Goal: Information Seeking & Learning: Learn about a topic

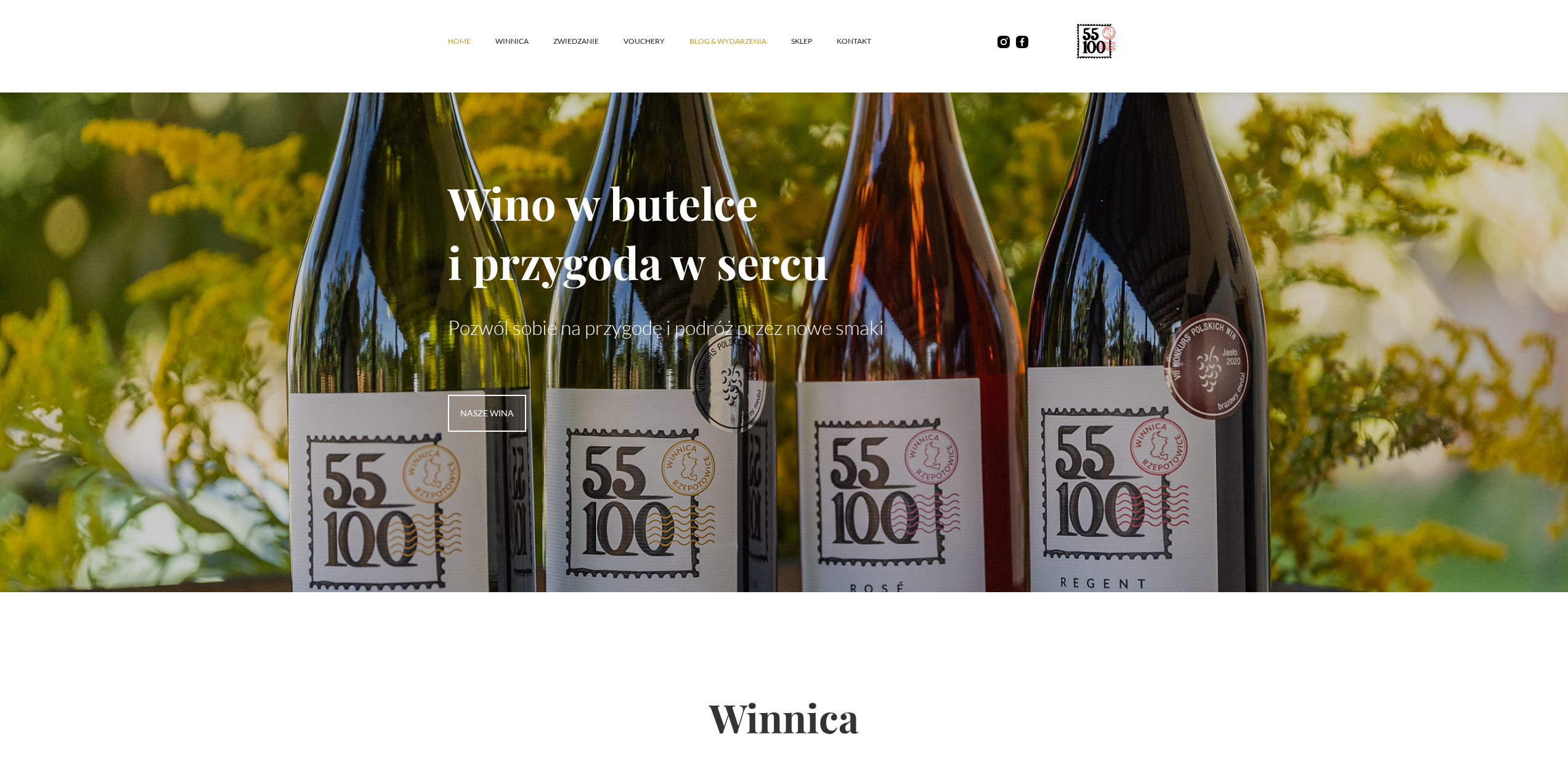
click at [699, 43] on link "Blog & Wydarzenia" at bounding box center [741, 41] width 102 height 37
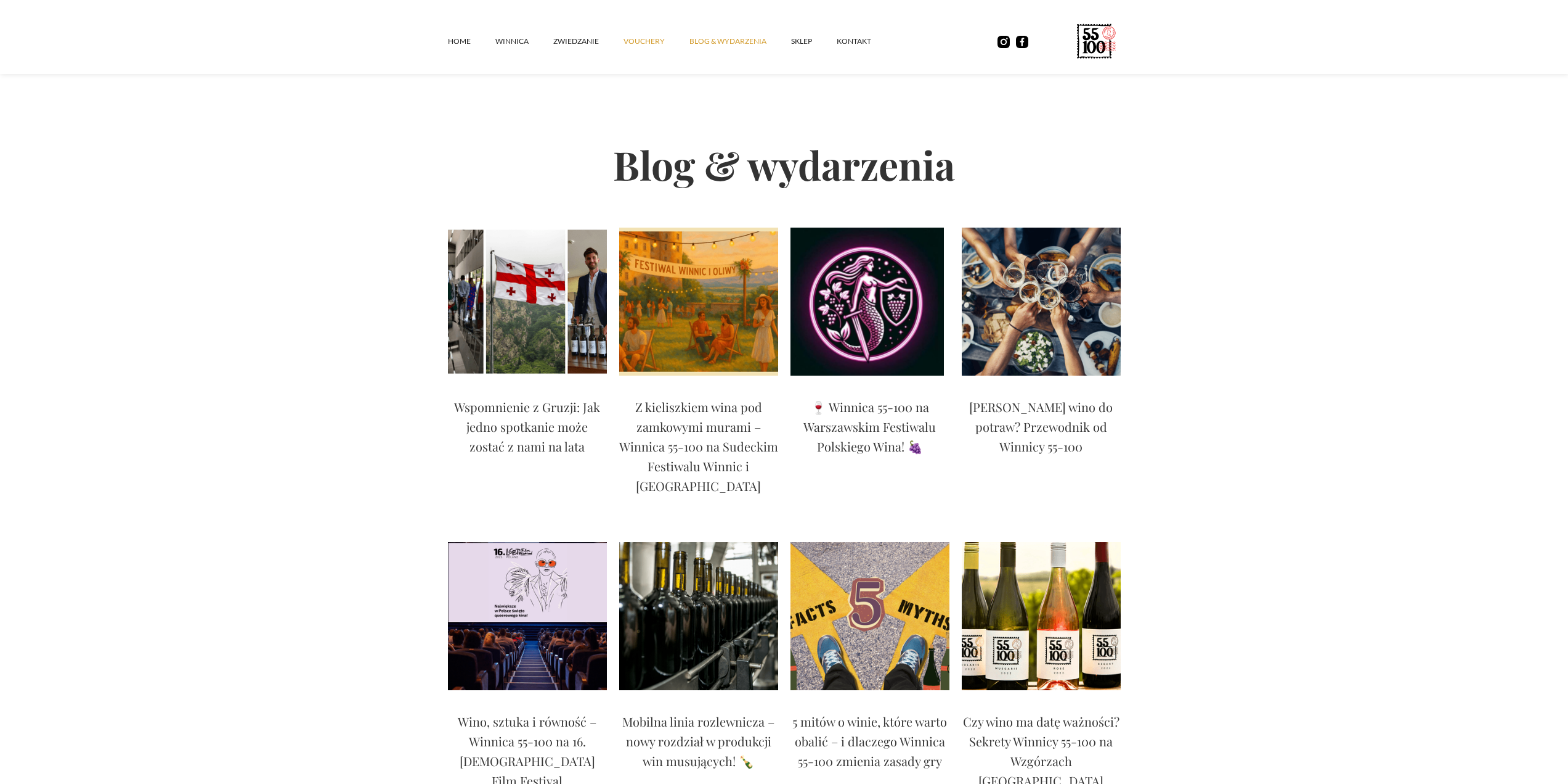
click at [657, 43] on link "vouchery" at bounding box center [656, 41] width 66 height 37
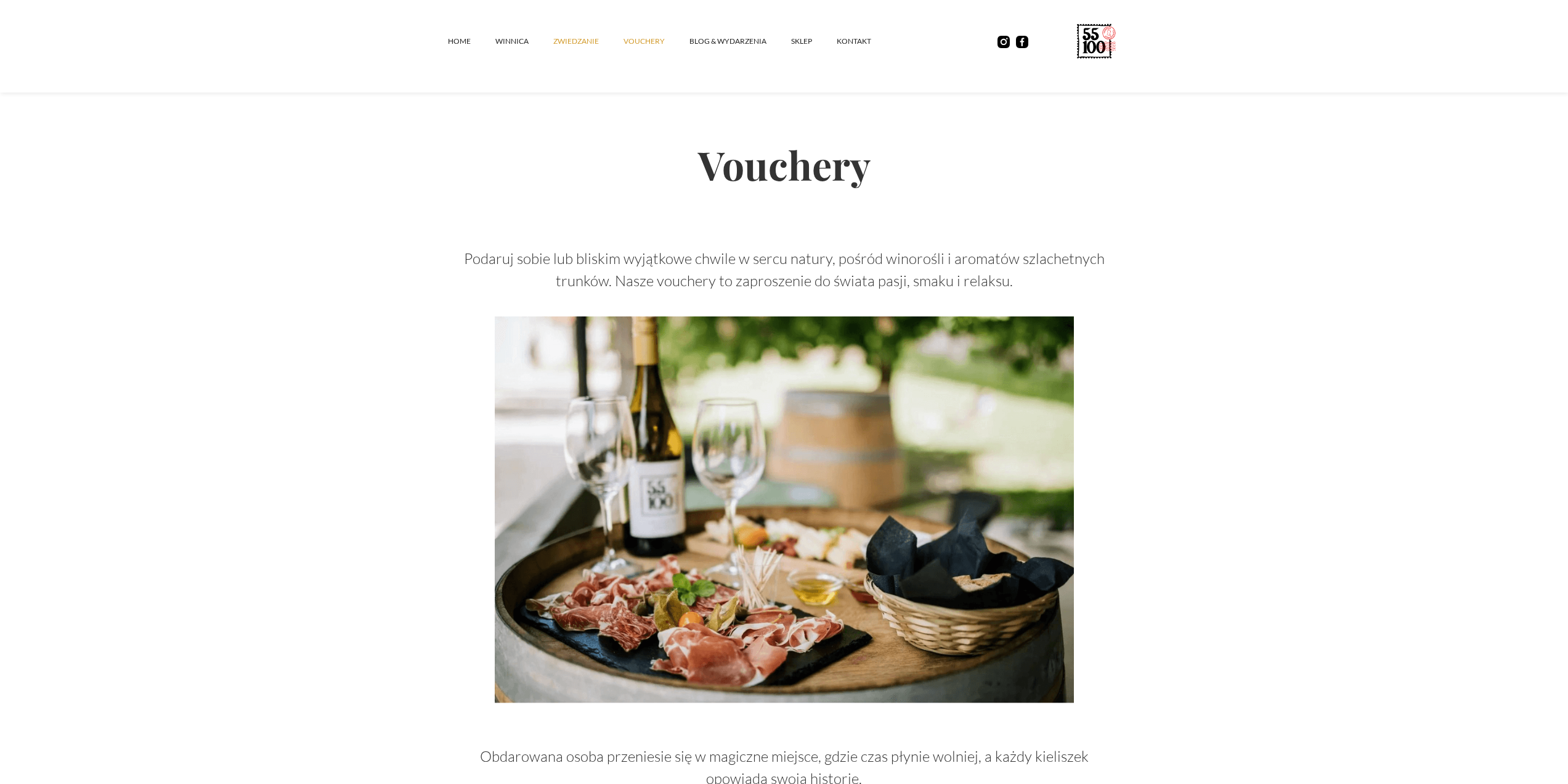
click at [585, 40] on link "ZWIEDZANIE" at bounding box center [589, 41] width 70 height 37
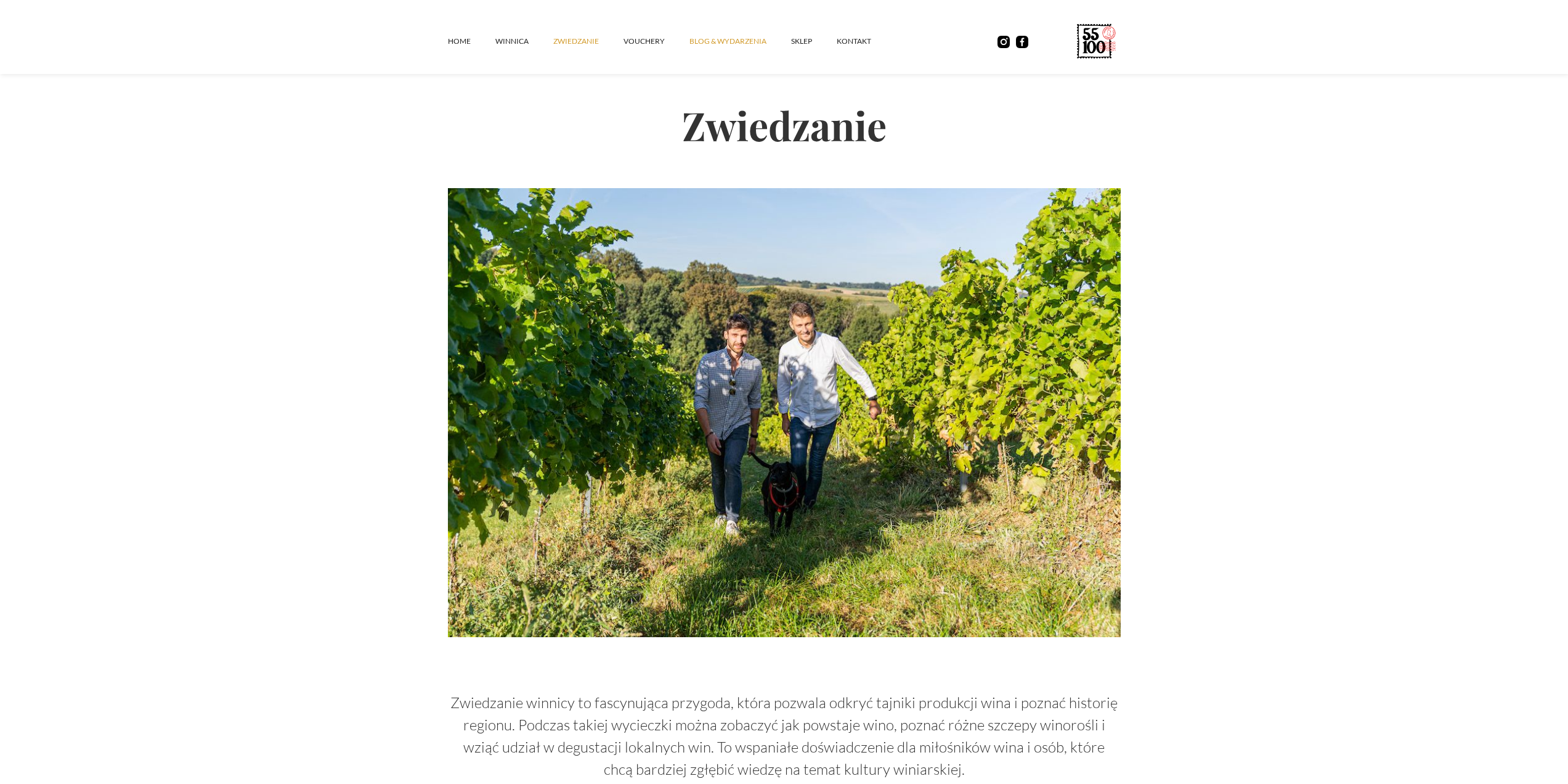
click at [744, 47] on link "Blog & Wydarzenia" at bounding box center [741, 41] width 102 height 37
